Goal: Task Accomplishment & Management: Manage account settings

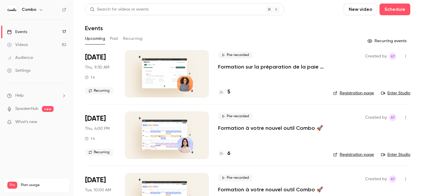
click at [403, 92] on link "Enter Studio" at bounding box center [395, 93] width 29 height 6
click at [229, 94] on h4 "5" at bounding box center [229, 92] width 3 height 8
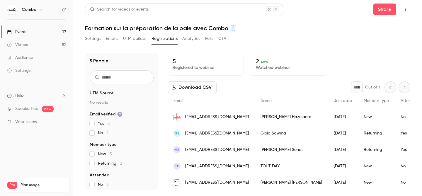
scroll to position [1, 0]
drag, startPoint x: 234, startPoint y: 134, endPoint x: 186, endPoint y: 132, distance: 48.1
click at [186, 132] on div "GS admin@localinoparis.fr" at bounding box center [211, 133] width 87 height 16
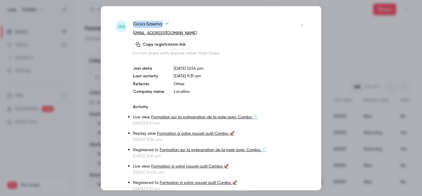
drag, startPoint x: 164, startPoint y: 26, endPoint x: 131, endPoint y: 25, distance: 32.9
click at [131, 25] on div "GS Gioia Sawma admin@localinoparis.fr Copy registration link Do not share with …" at bounding box center [211, 115] width 191 height 188
copy span "Gioia Sawma"
click at [360, 31] on div at bounding box center [211, 98] width 422 height 196
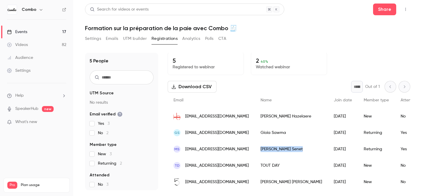
copy div "Marie Senet"
drag, startPoint x: 307, startPoint y: 150, endPoint x: 282, endPoint y: 151, distance: 25.2
click at [282, 151] on div "Marie Senet" at bounding box center [291, 149] width 73 height 16
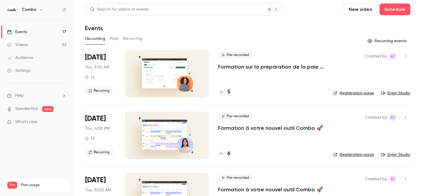
click at [229, 93] on h4 "5" at bounding box center [229, 92] width 3 height 8
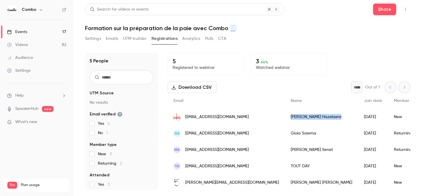
copy div "[PERSON_NAME]"
drag, startPoint x: 319, startPoint y: 117, endPoint x: 281, endPoint y: 115, distance: 37.9
click at [285, 115] on div "[PERSON_NAME]" at bounding box center [321, 117] width 73 height 16
